Goal: Task Accomplishment & Management: Use online tool/utility

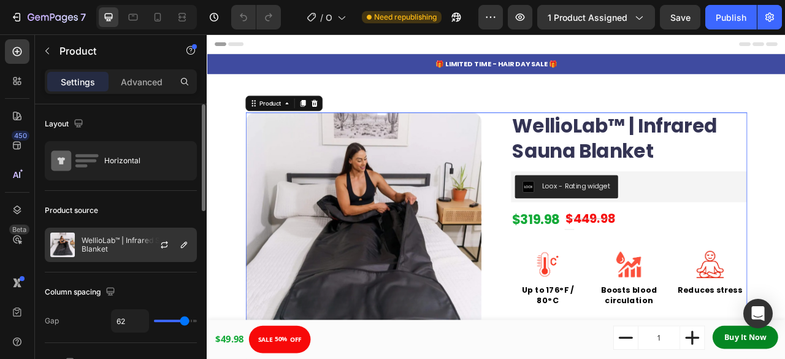
click at [148, 246] on div at bounding box center [169, 244] width 54 height 33
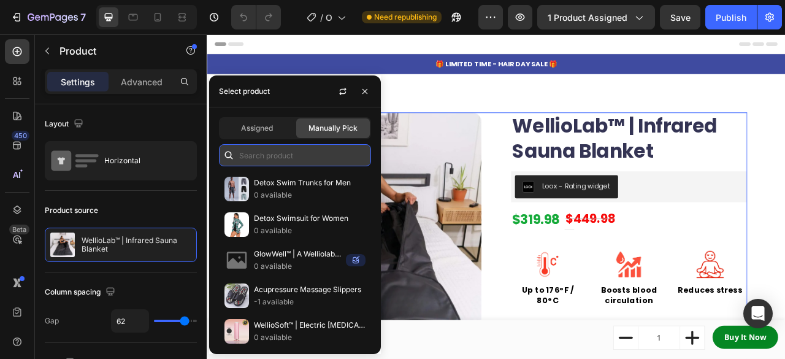
click at [299, 153] on input "text" at bounding box center [295, 155] width 152 height 22
type input "in"
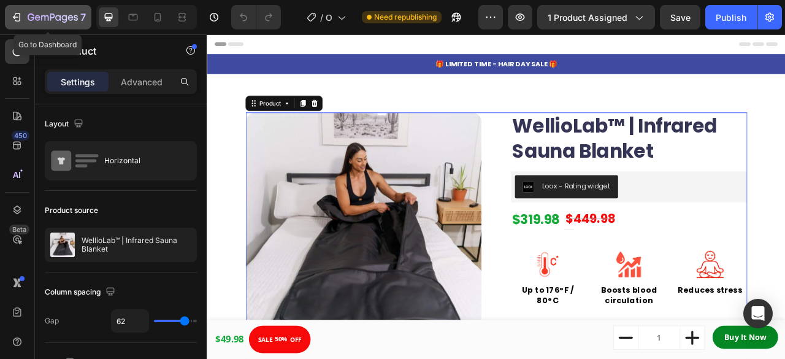
click at [18, 16] on icon "button" at bounding box center [16, 17] width 12 height 12
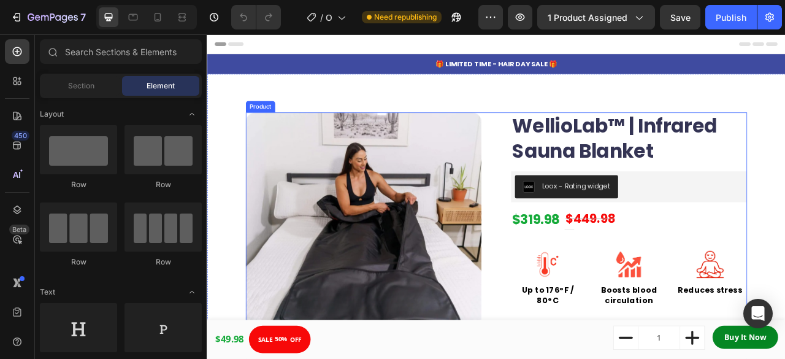
click at [575, 156] on div "Product Images WellioLab™ | Infrared Sauna Blanket Product Title Loox - Rating …" at bounding box center [575, 346] width 638 height 424
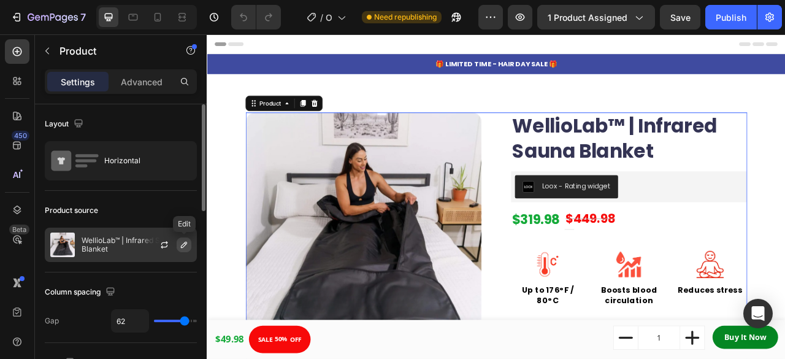
click at [186, 248] on icon "button" at bounding box center [184, 245] width 10 height 10
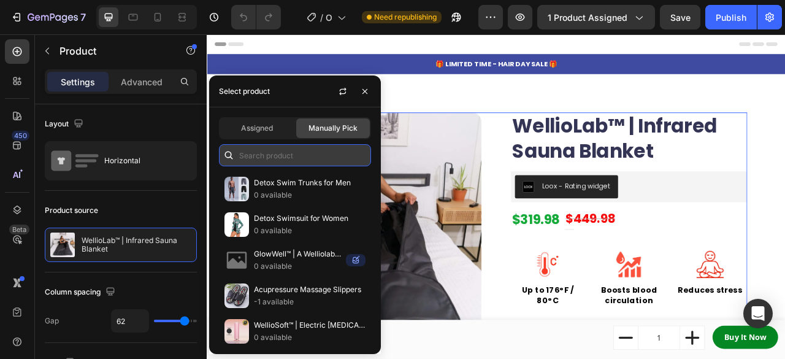
click at [297, 154] on input "text" at bounding box center [295, 155] width 152 height 22
paste input "Infrared Sauna Blanket"
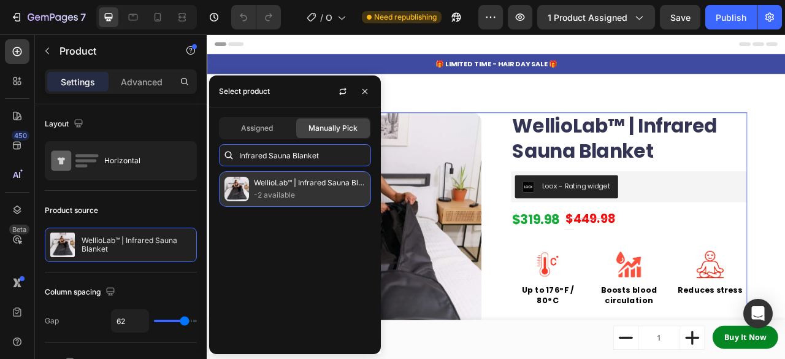
type input "Infrared Sauna Blanket"
click at [309, 196] on p "-2 available" at bounding box center [310, 195] width 112 height 12
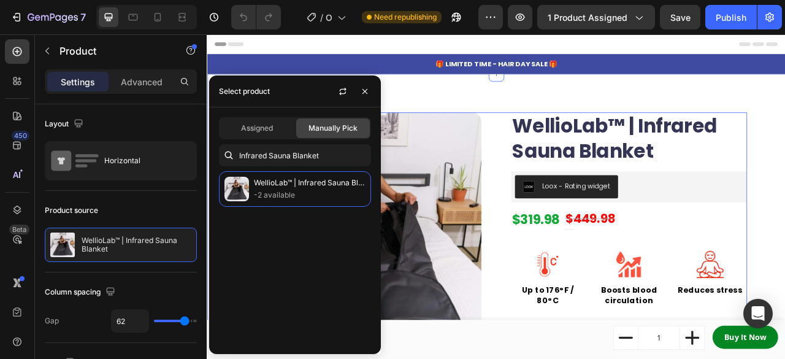
click at [572, 117] on div "Product Images WellioLab™ | Infrared Sauna Blanket Product Title Loox - Rating …" at bounding box center [575, 352] width 736 height 535
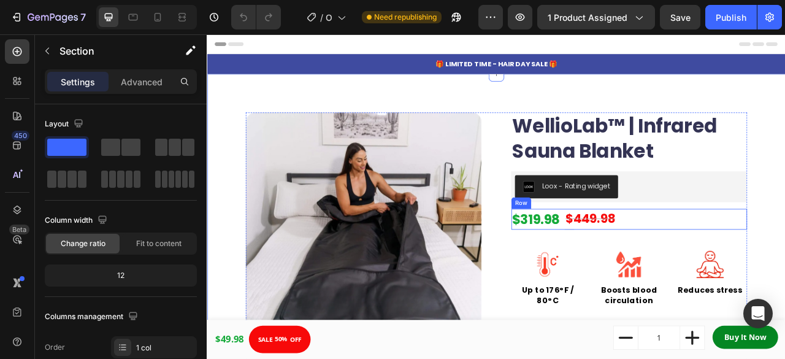
click at [761, 267] on div "$319.98 Product Price Product Price $449.98 Compare Price Compare Price Title L…" at bounding box center [744, 269] width 300 height 26
